Goal: Task Accomplishment & Management: Manage account settings

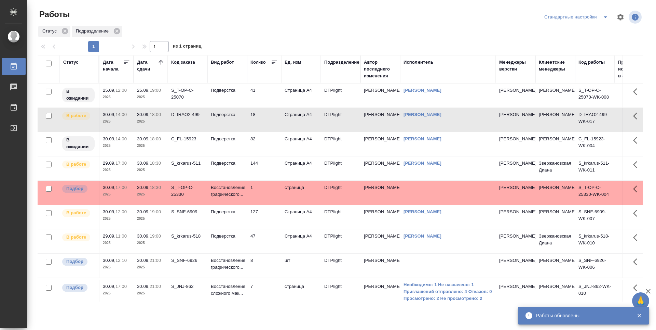
click at [271, 166] on td "144" at bounding box center [264, 168] width 34 height 24
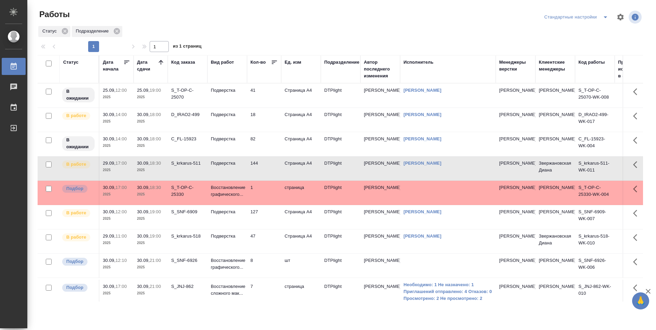
click at [267, 124] on td "18" at bounding box center [264, 120] width 34 height 24
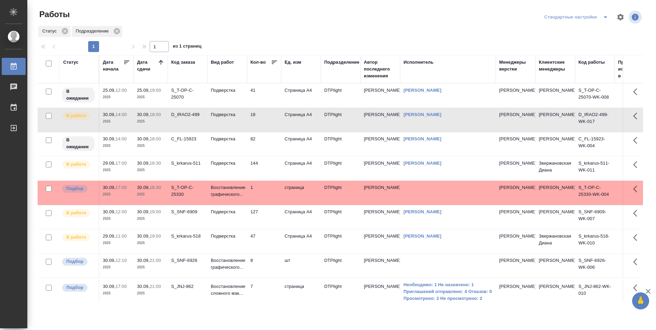
click at [266, 125] on td "18" at bounding box center [264, 120] width 34 height 24
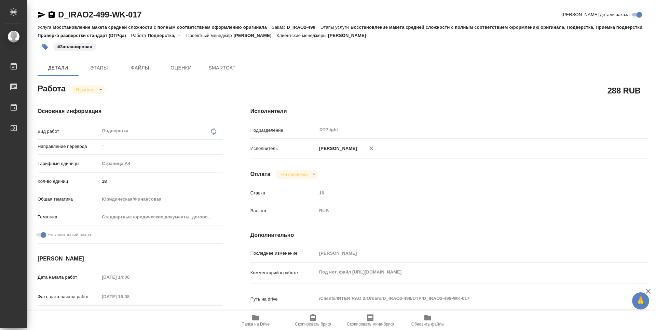
type textarea "x"
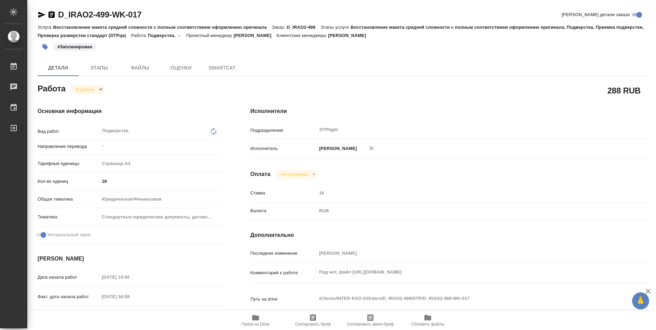
type textarea "x"
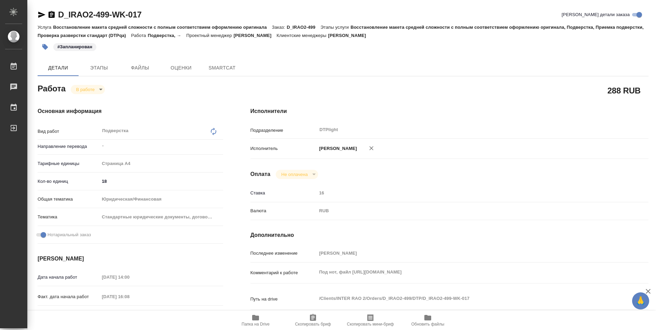
type textarea "x"
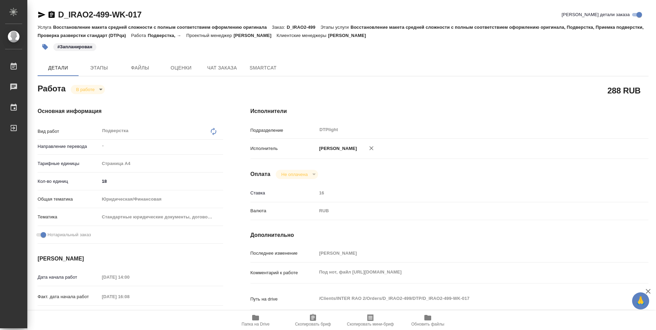
click at [250, 323] on span "Папка на Drive" at bounding box center [256, 323] width 28 height 5
type textarea "x"
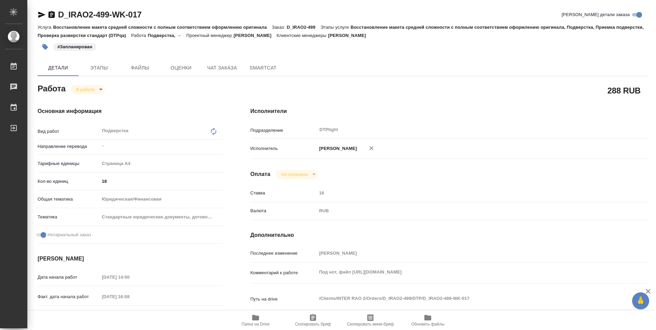
type textarea "x"
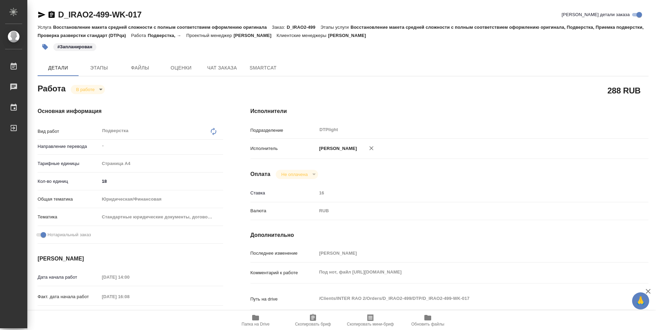
type textarea "x"
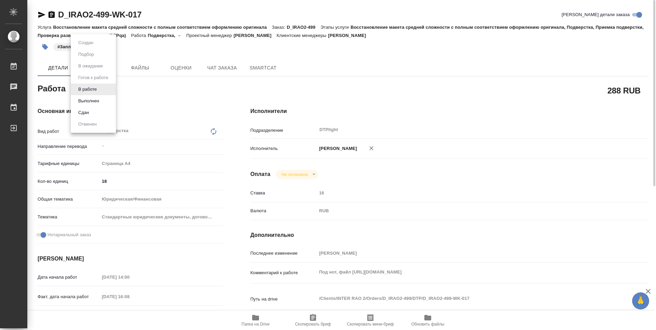
click at [103, 89] on body "🙏 .cls-1 fill:#fff; AWATERA Guselnikov Roman Работы 0 Чаты График Выйти D_IRAO2…" at bounding box center [328, 165] width 656 height 330
click at [96, 103] on button "Выполнен" at bounding box center [88, 101] width 25 height 8
type textarea "x"
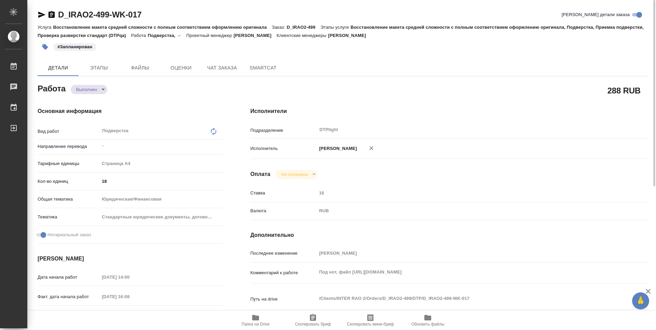
type textarea "x"
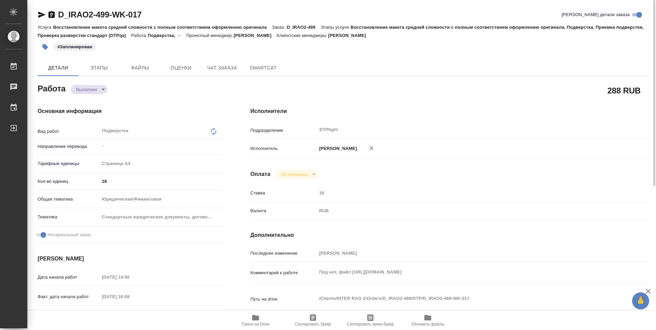
type textarea "x"
click at [50, 14] on icon "button" at bounding box center [52, 14] width 6 height 7
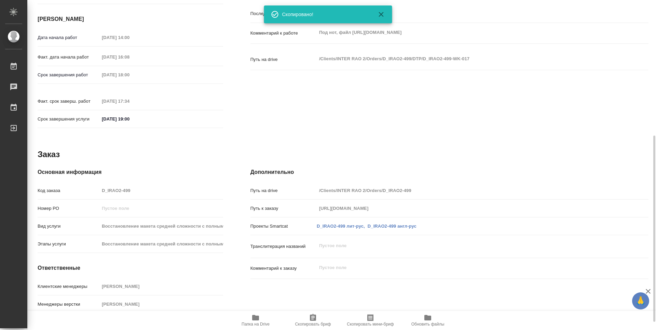
type textarea "x"
